Goal: Navigation & Orientation: Find specific page/section

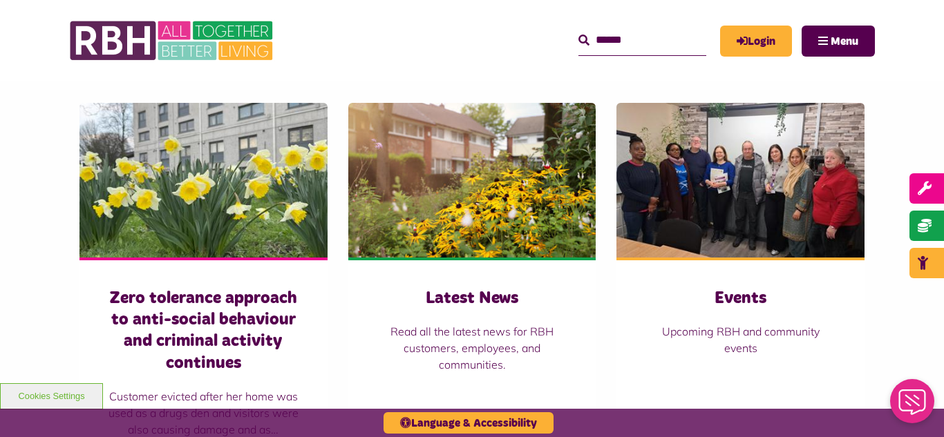
scroll to position [995, 0]
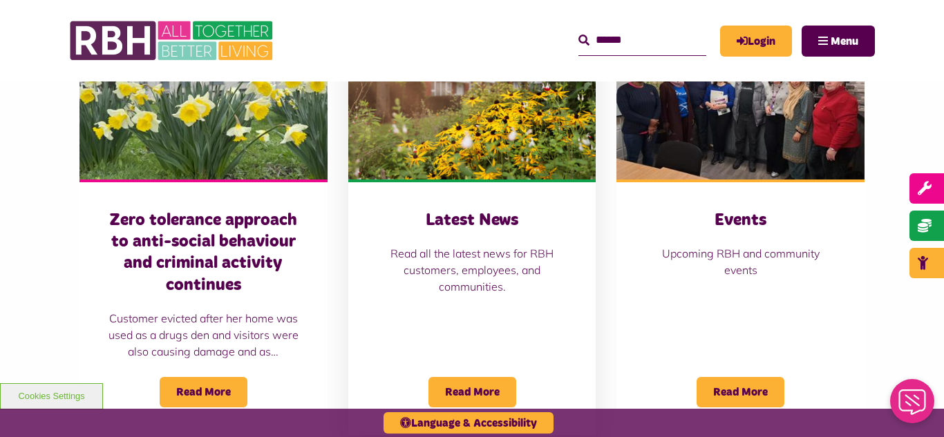
click at [435, 116] on img at bounding box center [472, 102] width 248 height 155
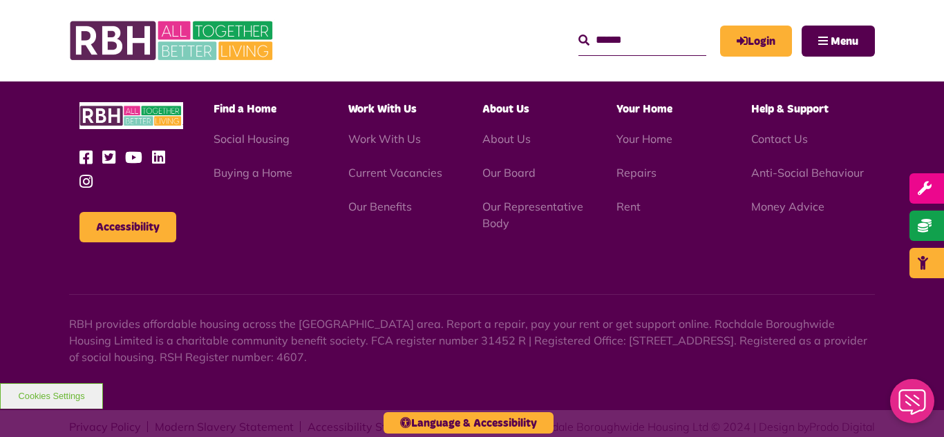
scroll to position [1504, 0]
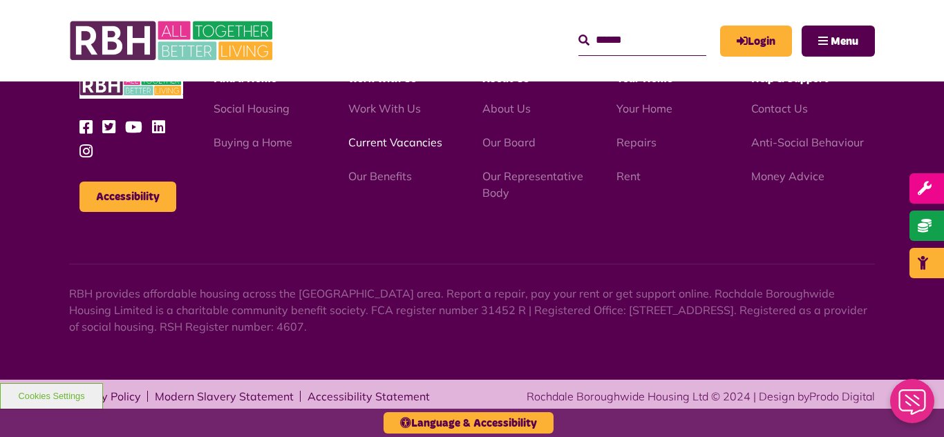
click at [399, 142] on link "Current Vacancies" at bounding box center [395, 142] width 94 height 14
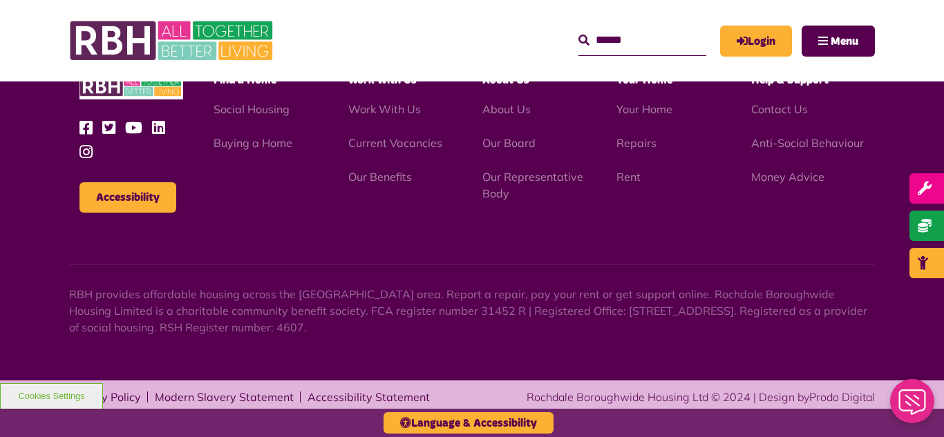
scroll to position [2288, 0]
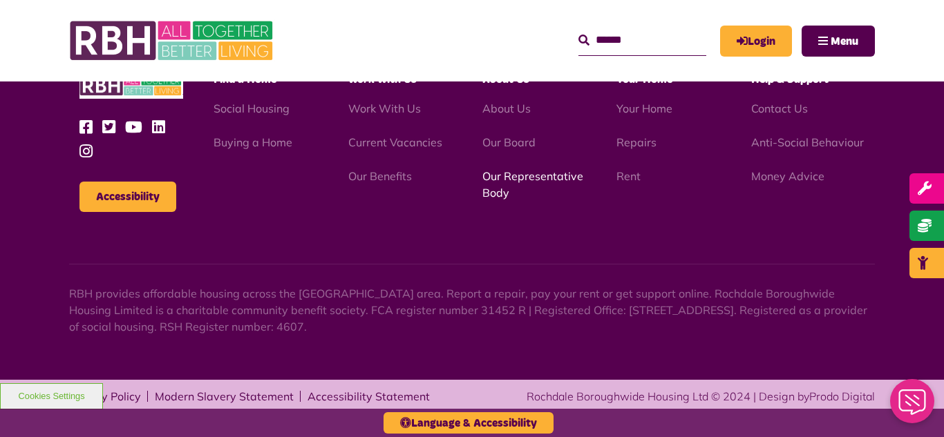
click at [544, 182] on link "Our Representative Body" at bounding box center [532, 184] width 101 height 30
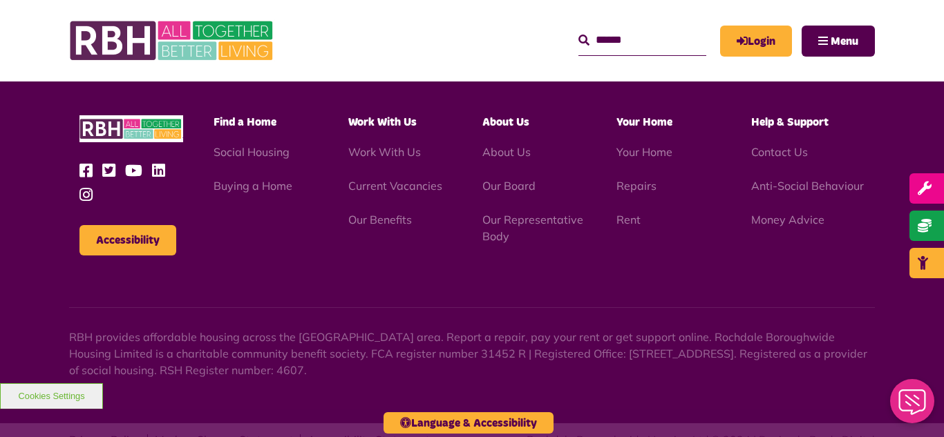
scroll to position [4012, 0]
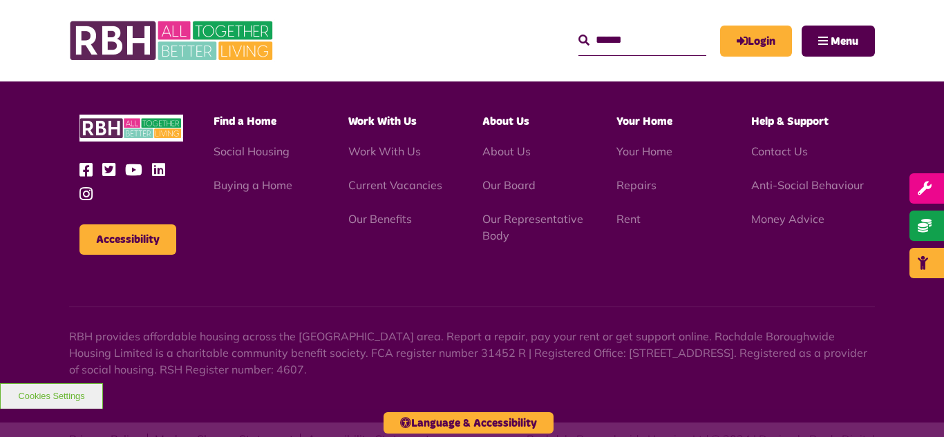
scroll to position [4012, 0]
